Goal: Information Seeking & Learning: Learn about a topic

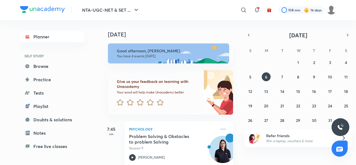
scroll to position [165, 0]
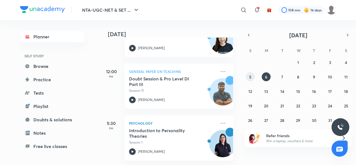
click at [250, 78] on abbr "5" at bounding box center [250, 76] width 2 height 5
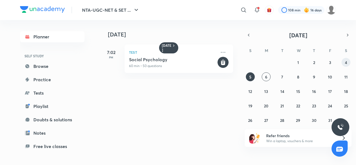
click at [347, 63] on button "4" at bounding box center [345, 62] width 9 height 9
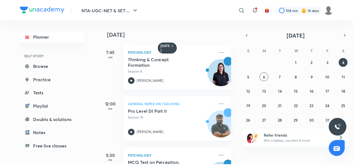
scroll to position [37, 0]
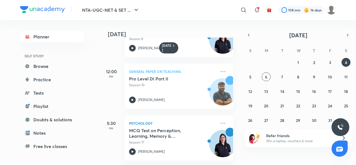
click at [219, 120] on icon at bounding box center [222, 123] width 7 height 7
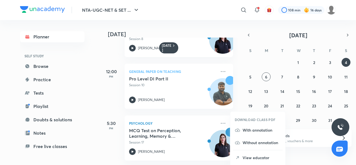
click at [254, 161] on li "View educator" at bounding box center [257, 157] width 55 height 13
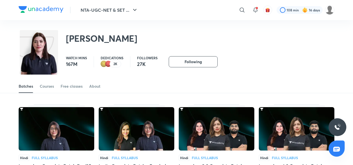
click at [46, 86] on div "Courses" at bounding box center [47, 86] width 14 height 6
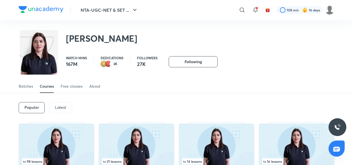
click at [58, 109] on p "Latest" at bounding box center [60, 107] width 11 height 4
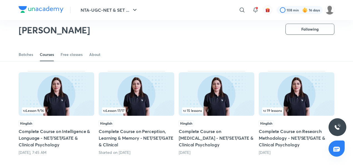
scroll to position [130, 0]
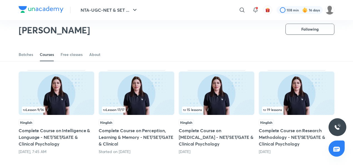
click at [128, 141] on h5 "Complete Course on Perception, Learning & Memory - NET/SET/GATE & Clinical" at bounding box center [137, 137] width 76 height 20
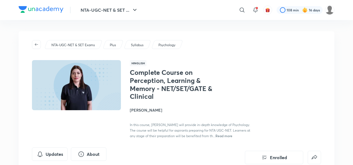
click at [56, 156] on button "Updates" at bounding box center [50, 153] width 36 height 13
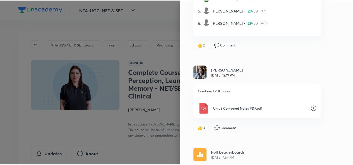
scroll to position [169, 0]
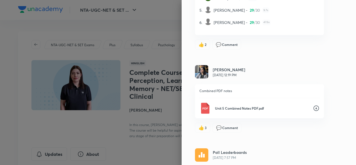
click at [313, 109] on icon at bounding box center [316, 108] width 7 height 7
click at [149, 17] on div at bounding box center [178, 82] width 356 height 165
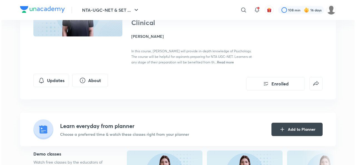
scroll to position [76, 0]
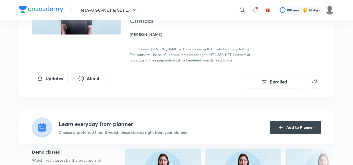
click at [49, 78] on button "Updates" at bounding box center [50, 78] width 36 height 13
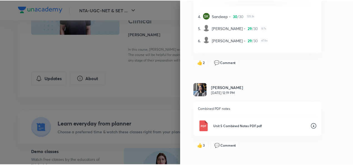
scroll to position [152, 0]
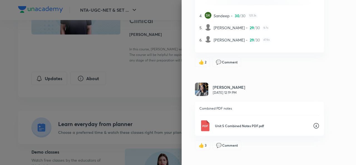
click at [258, 125] on p "Unit 5 Combined Notes PDF.pdf" at bounding box center [261, 125] width 93 height 5
click at [139, 102] on div at bounding box center [178, 82] width 356 height 165
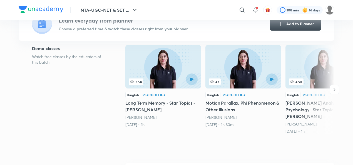
scroll to position [0, 0]
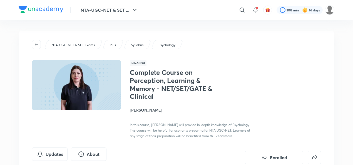
scroll to position [130, 0]
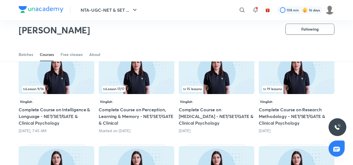
scroll to position [152, 0]
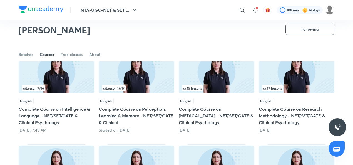
click at [220, 114] on h5 "Complete Course on [MEDICAL_DATA] - NET/SET/GATE & Clinical Psychology" at bounding box center [217, 116] width 76 height 20
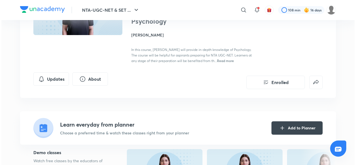
scroll to position [77, 0]
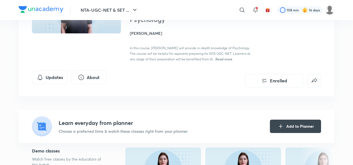
click at [53, 77] on button "Updates" at bounding box center [50, 77] width 36 height 13
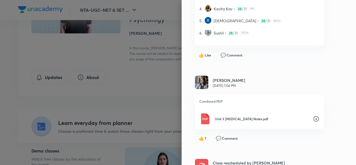
scroll to position [161, 0]
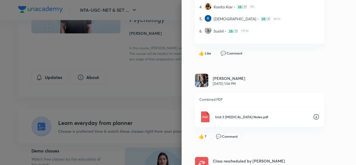
click at [229, 117] on p "Unit 3 [MEDICAL_DATA] Notes.pdf" at bounding box center [261, 116] width 93 height 5
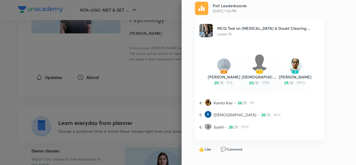
scroll to position [66, 0]
click at [267, 117] on span "31" at bounding box center [268, 114] width 3 height 6
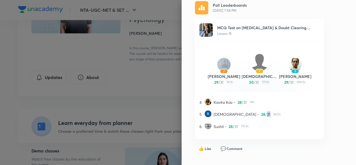
click at [267, 117] on span "31" at bounding box center [268, 114] width 3 height 6
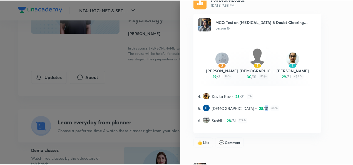
scroll to position [63, 0]
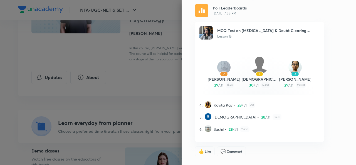
click at [153, 85] on div at bounding box center [178, 82] width 356 height 165
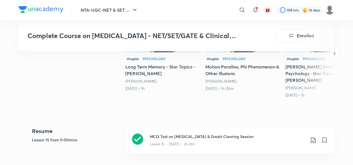
scroll to position [223, 0]
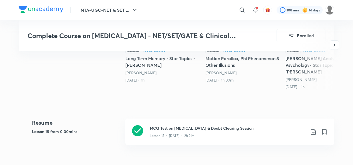
click at [314, 128] on icon at bounding box center [313, 131] width 7 height 7
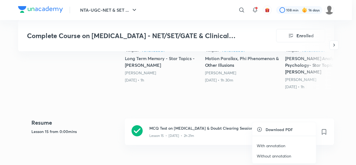
click at [267, 147] on p "With annotation" at bounding box center [270, 146] width 29 height 6
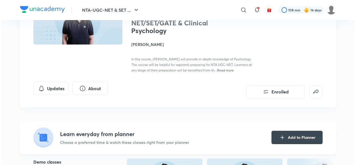
scroll to position [0, 0]
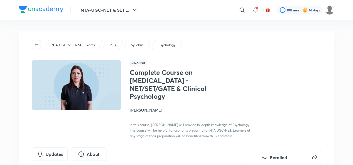
click at [55, 156] on button "Updates" at bounding box center [50, 153] width 36 height 13
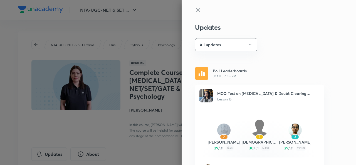
click at [208, 94] on img at bounding box center [205, 95] width 13 height 13
click at [244, 94] on p "MCQ Test on [MEDICAL_DATA] & Doubt Clearing Session" at bounding box center [268, 93] width 102 height 6
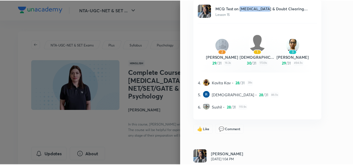
scroll to position [85, 0]
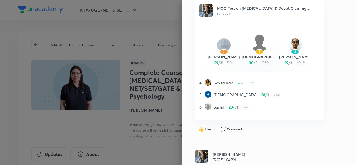
click at [146, 155] on div at bounding box center [178, 82] width 356 height 165
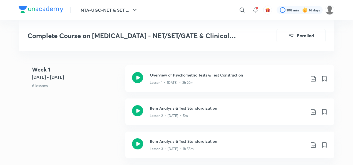
scroll to position [339, 0]
